Goal: Task Accomplishment & Management: Manage account settings

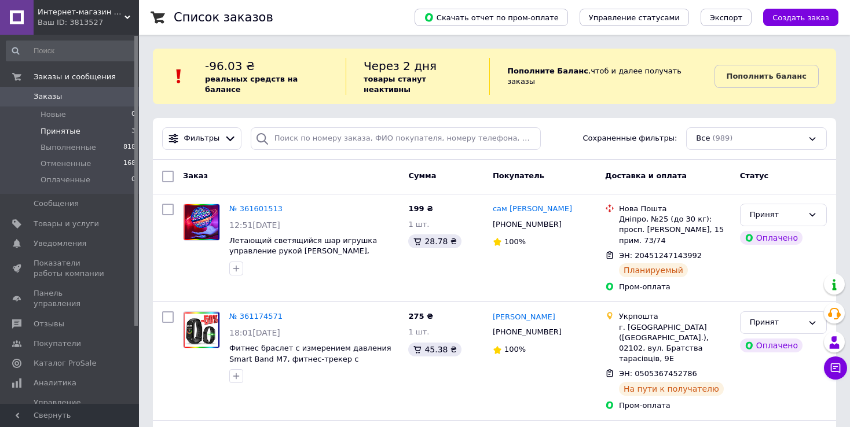
click at [69, 132] on span "Принятые" at bounding box center [61, 131] width 40 height 10
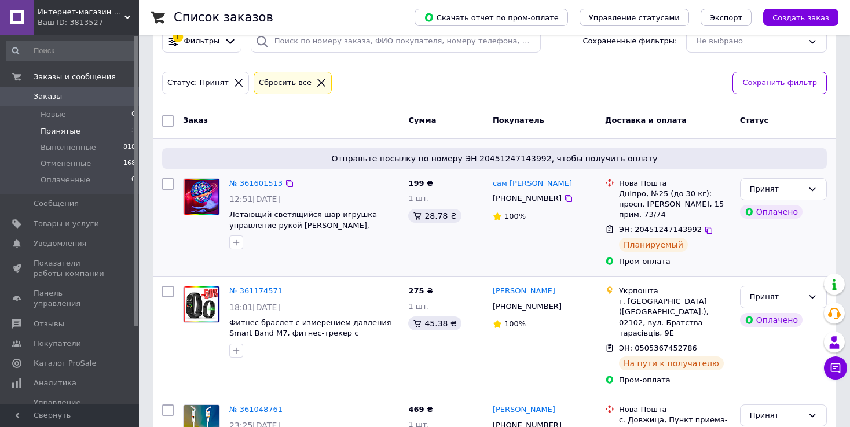
scroll to position [133, 0]
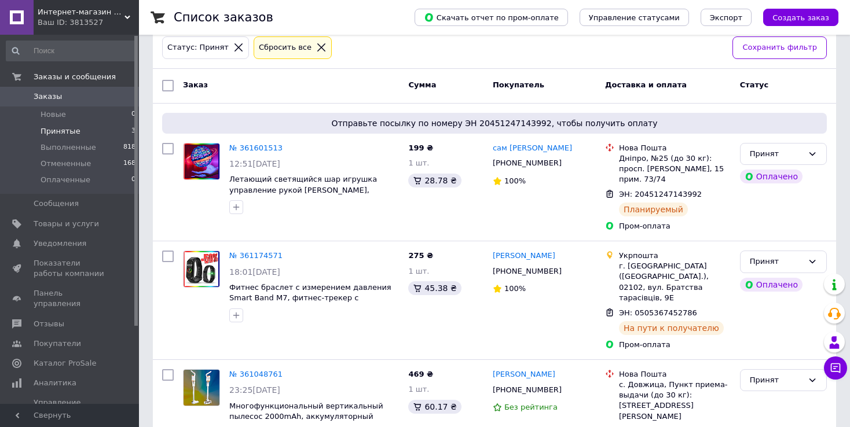
click at [81, 23] on div "Ваш ID: 3813527" at bounding box center [88, 22] width 101 height 10
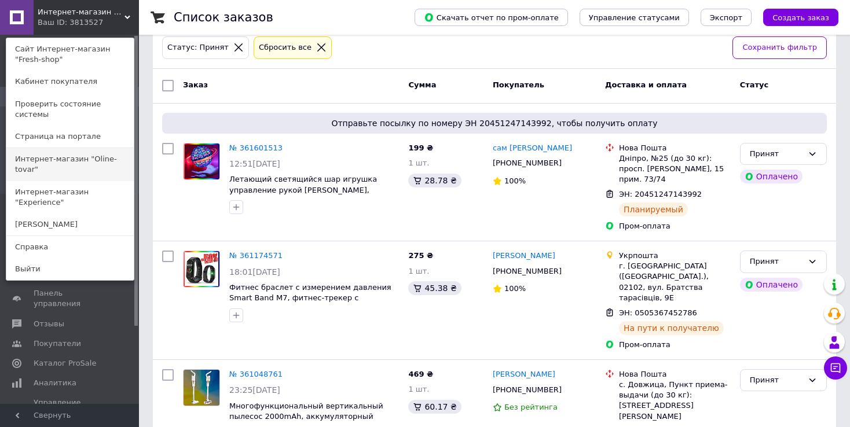
click at [78, 148] on link "Интернет-магазин "Oline-tovar"" at bounding box center [69, 164] width 127 height 32
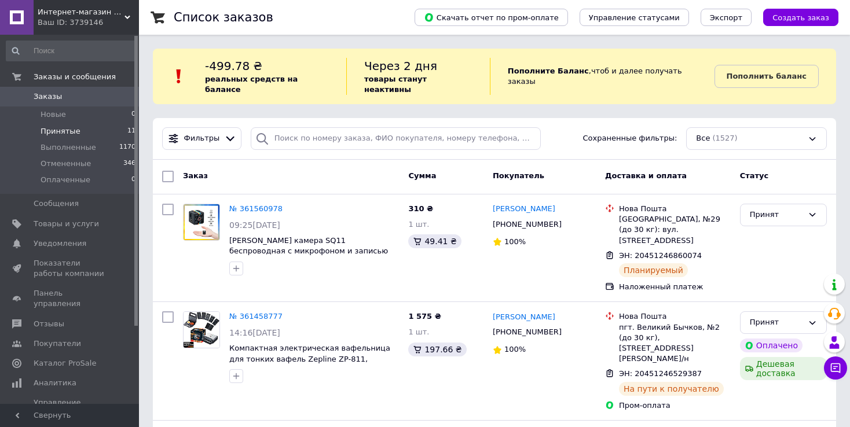
click at [73, 129] on span "Принятые" at bounding box center [61, 131] width 40 height 10
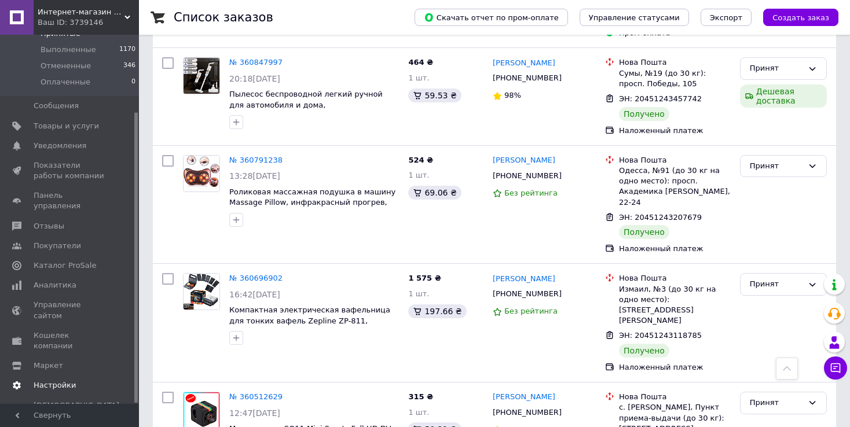
scroll to position [618, 0]
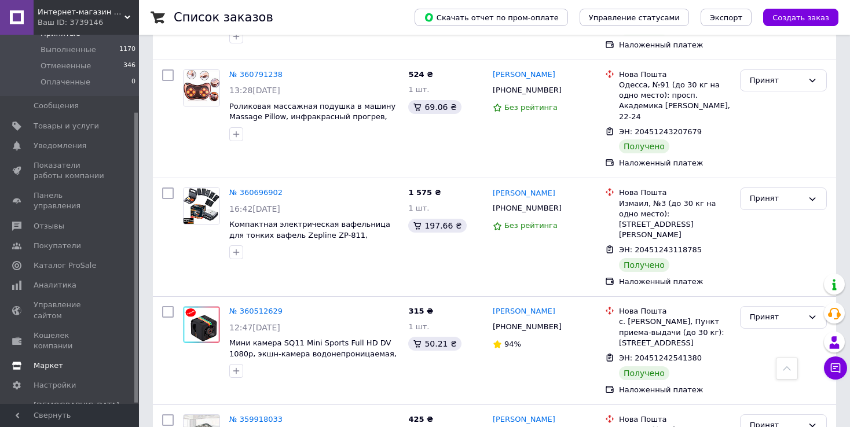
click at [47, 361] on span "Маркет" at bounding box center [49, 366] width 30 height 10
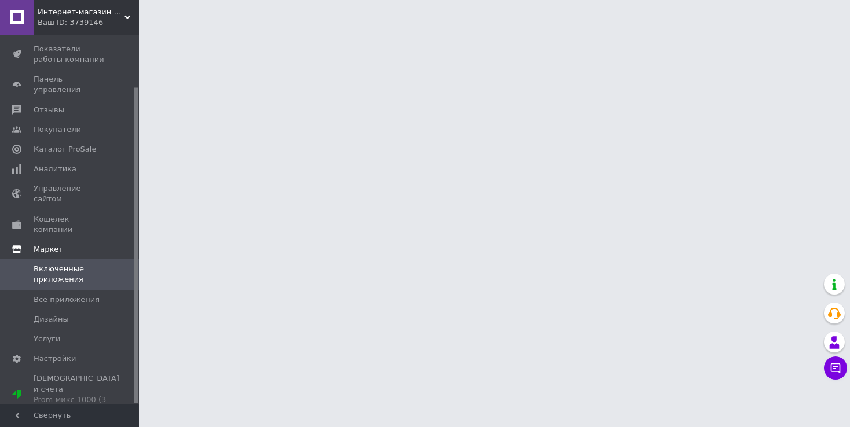
scroll to position [61, 0]
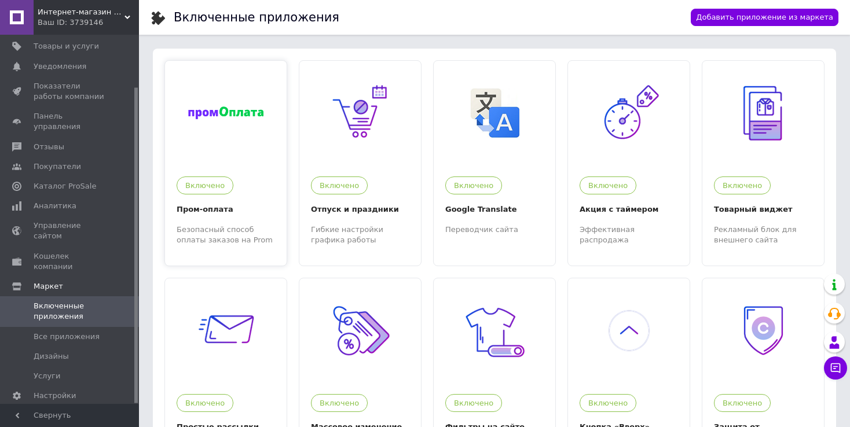
click at [212, 173] on div "Включено" at bounding box center [223, 183] width 104 height 24
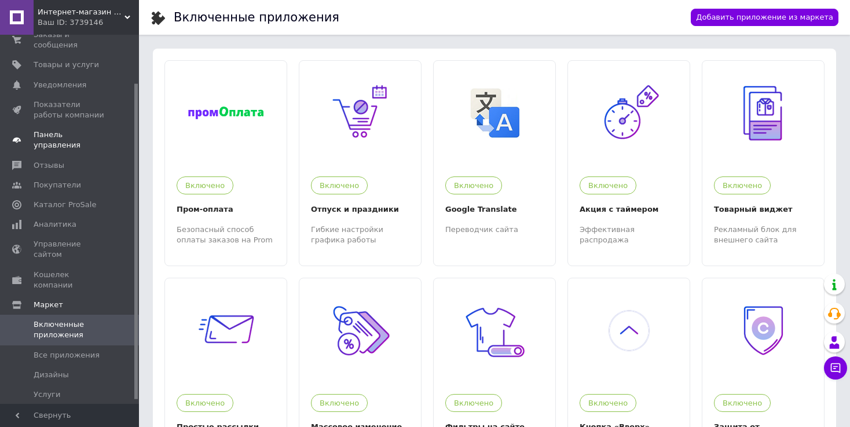
scroll to position [0, 0]
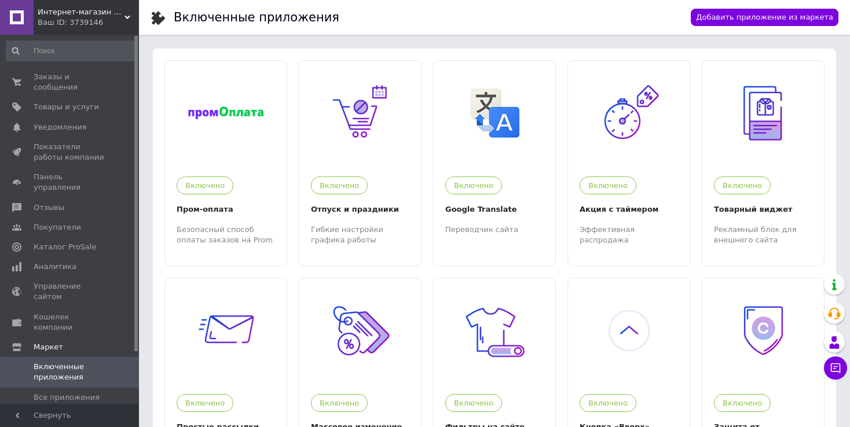
click at [80, 19] on div "Ваш ID: 3739146" at bounding box center [88, 22] width 101 height 10
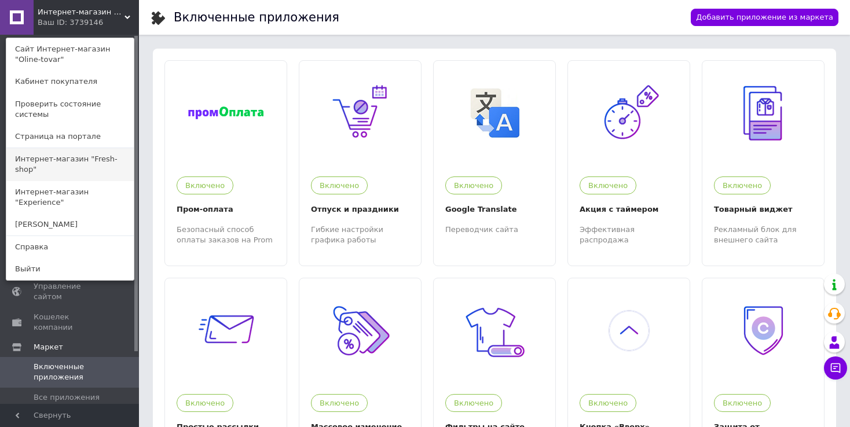
click at [63, 148] on link "Интернет-магазин "Fresh-shop"" at bounding box center [69, 164] width 127 height 32
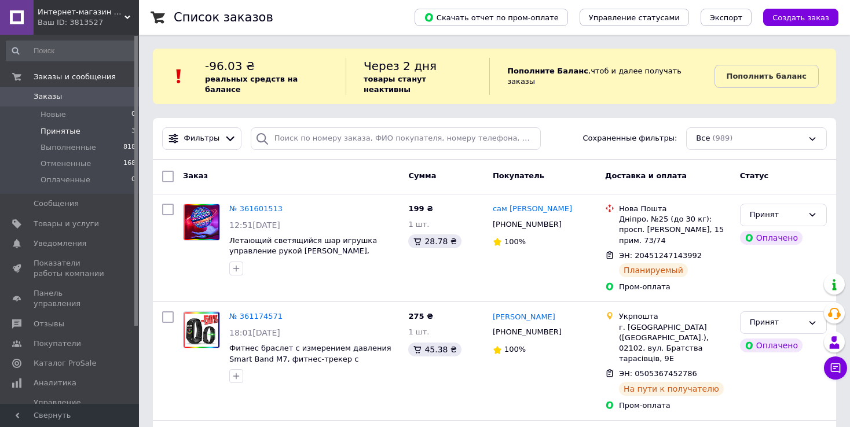
click at [56, 130] on span "Принятые" at bounding box center [61, 131] width 40 height 10
